Goal: Use online tool/utility

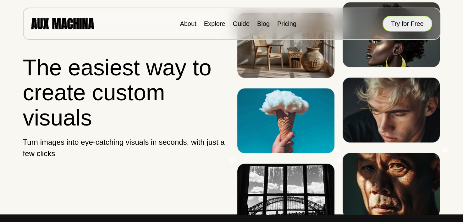
click at [398, 25] on button "Try for Free" at bounding box center [408, 24] width 50 height 16
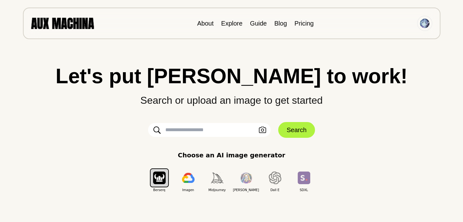
click at [233, 128] on input "text" at bounding box center [209, 130] width 123 height 14
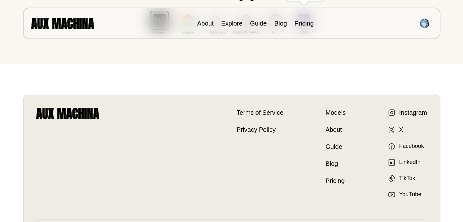
scroll to position [31, 0]
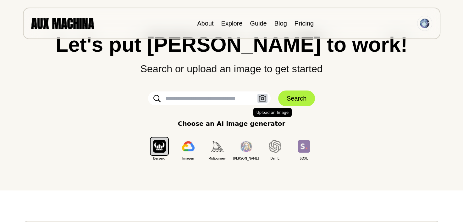
drag, startPoint x: 236, startPoint y: 101, endPoint x: 261, endPoint y: 97, distance: 25.5
click at [238, 100] on input "text" at bounding box center [209, 98] width 123 height 14
click at [259, 95] on icon "button" at bounding box center [263, 98] width 8 height 7
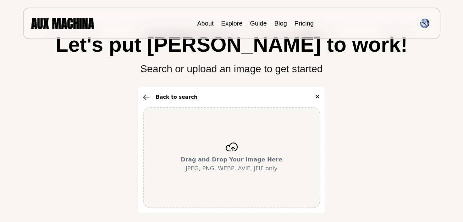
click at [250, 140] on div "Drag and Drop Your Image Here JPEG, PNG, WEBP, AVIF, JFIF only" at bounding box center [231, 157] width 177 height 101
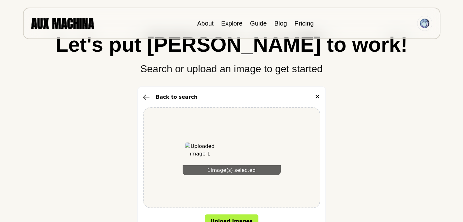
scroll to position [63, 0]
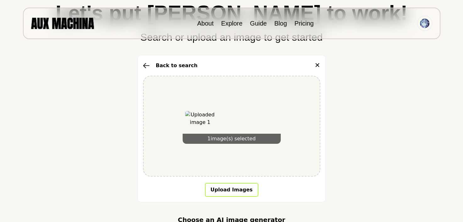
click at [244, 192] on button "Upload Images" at bounding box center [231, 190] width 53 height 14
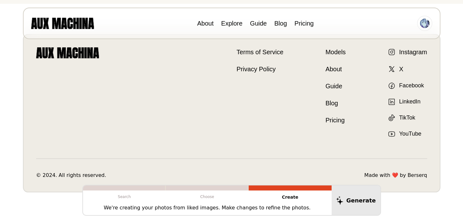
scroll to position [185, 0]
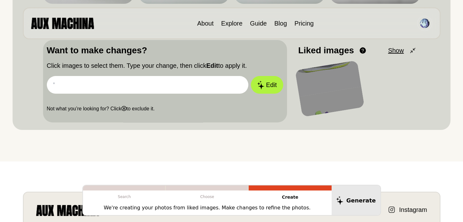
click at [171, 90] on input "text" at bounding box center [148, 85] width 202 height 18
type input "*"
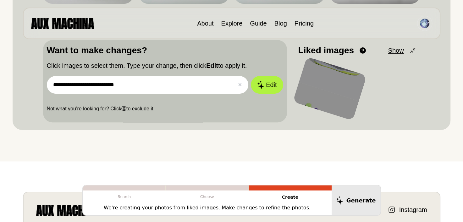
click at [73, 84] on input "**********" at bounding box center [148, 85] width 202 height 18
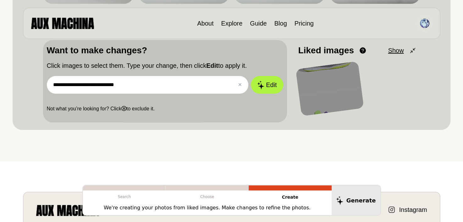
click at [75, 85] on input "**********" at bounding box center [148, 85] width 202 height 18
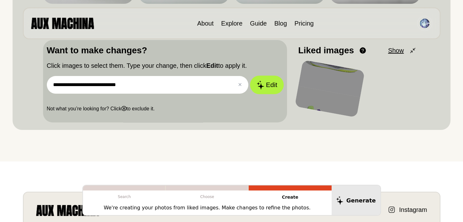
type input "**********"
click at [267, 88] on button "Edit" at bounding box center [267, 85] width 34 height 19
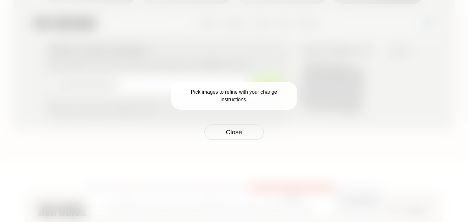
click at [217, 93] on p "Pick images to refine with your change instructions." at bounding box center [234, 96] width 126 height 28
click at [231, 129] on button "Close" at bounding box center [234, 132] width 60 height 16
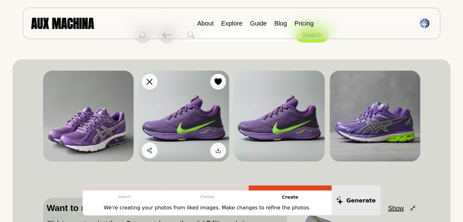
scroll to position [0, 0]
